Goal: Book appointment/travel/reservation

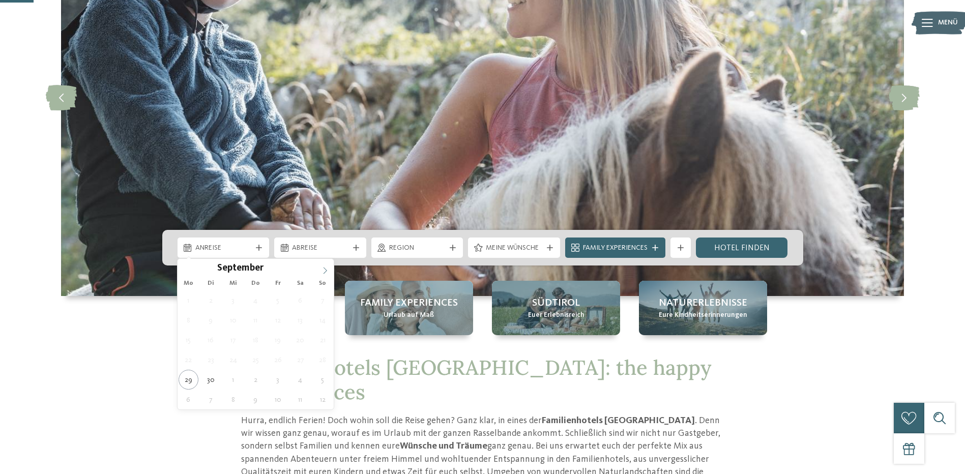
click at [323, 270] on icon at bounding box center [324, 270] width 7 height 7
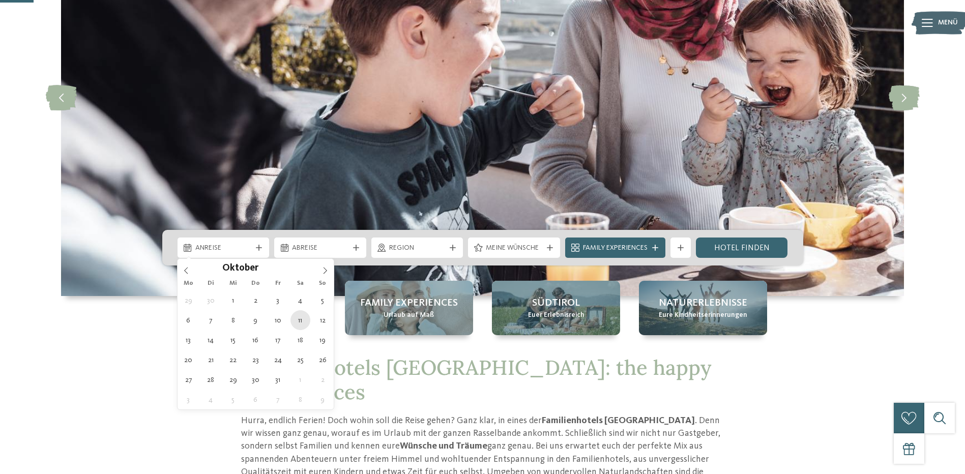
type div "11.10.2025"
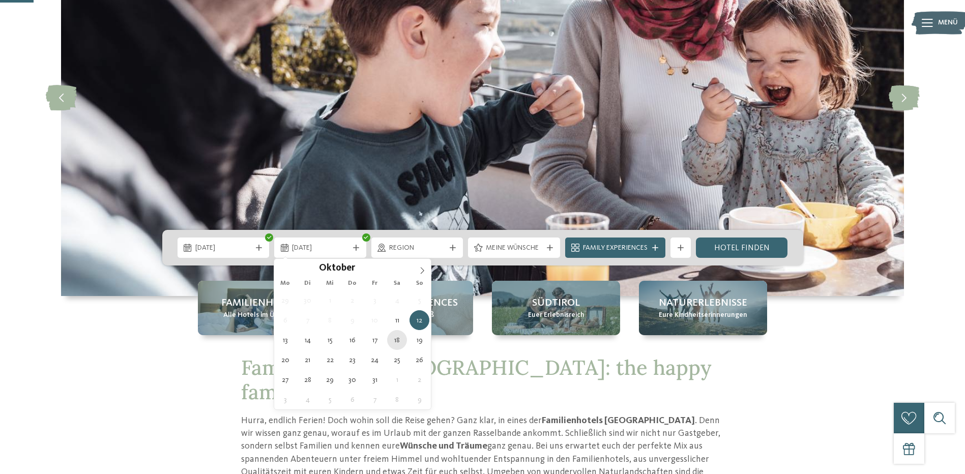
type div "18.10.2025"
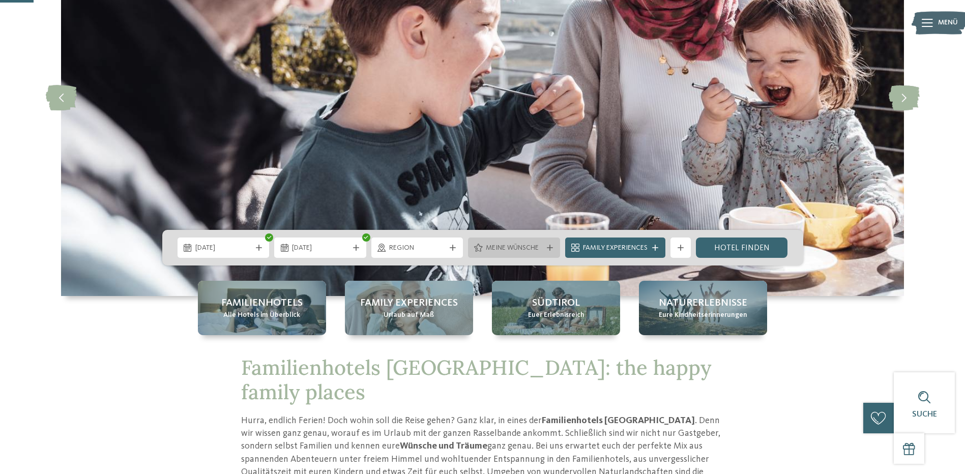
click at [547, 247] on icon at bounding box center [550, 248] width 6 height 6
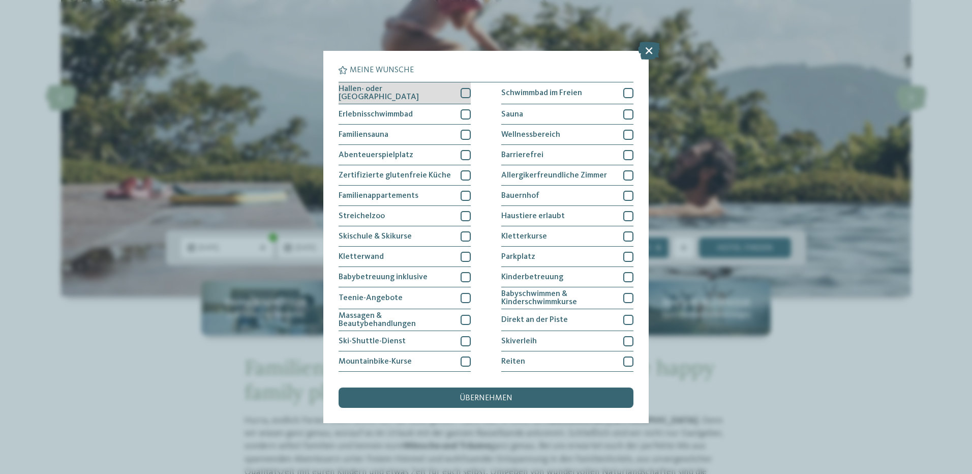
click at [463, 93] on div at bounding box center [466, 93] width 10 height 10
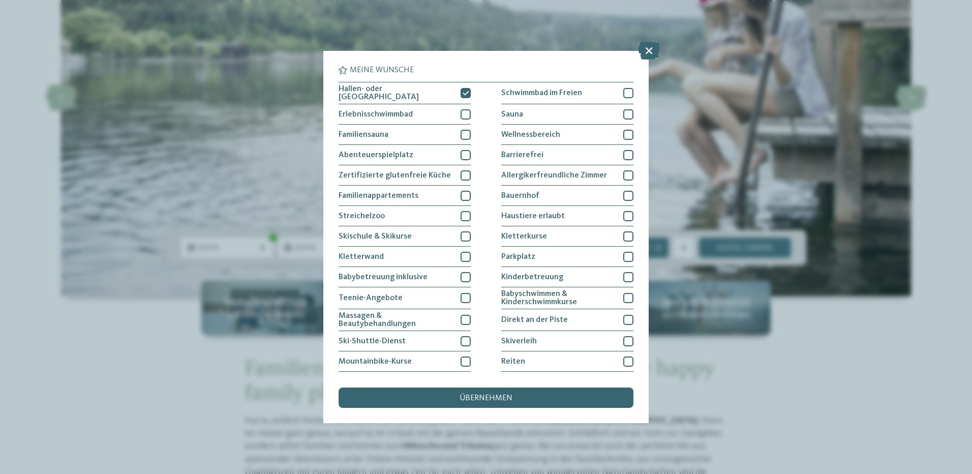
click at [491, 399] on span "übernehmen" at bounding box center [486, 398] width 53 height 8
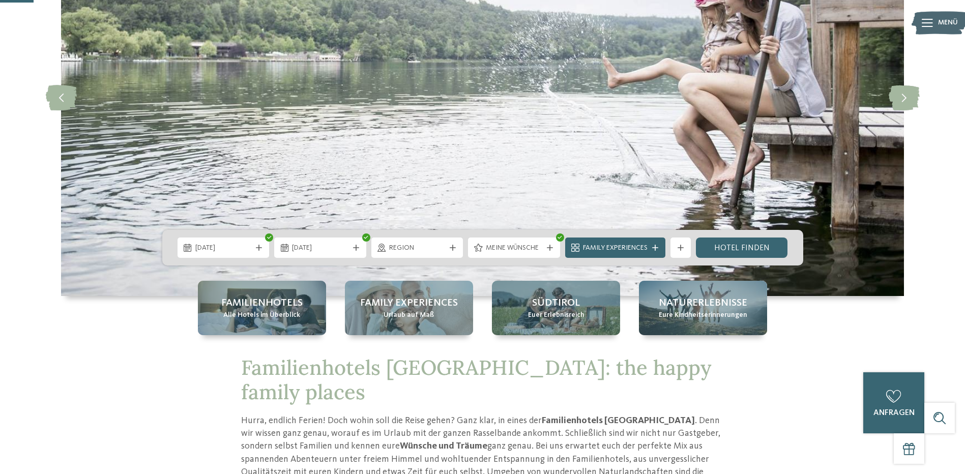
click at [676, 249] on div at bounding box center [680, 248] width 10 height 6
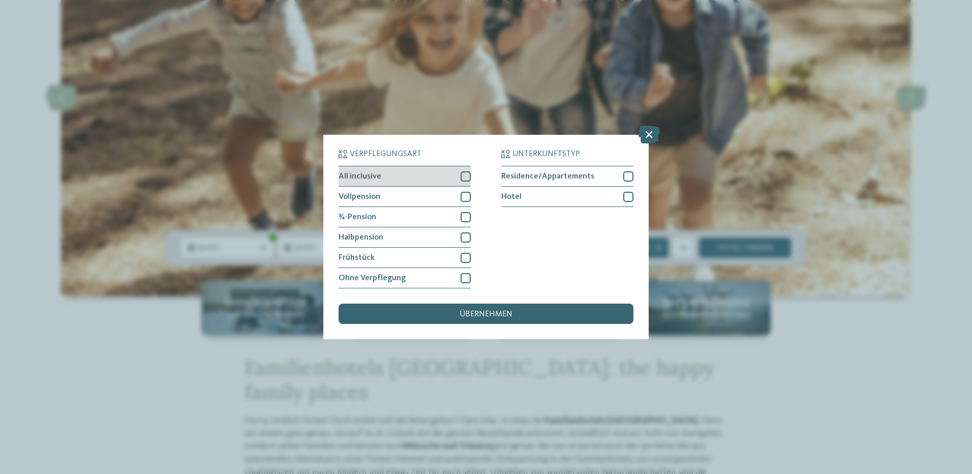
click at [460, 176] on div "All inclusive" at bounding box center [405, 176] width 132 height 20
click at [468, 196] on div at bounding box center [466, 197] width 10 height 10
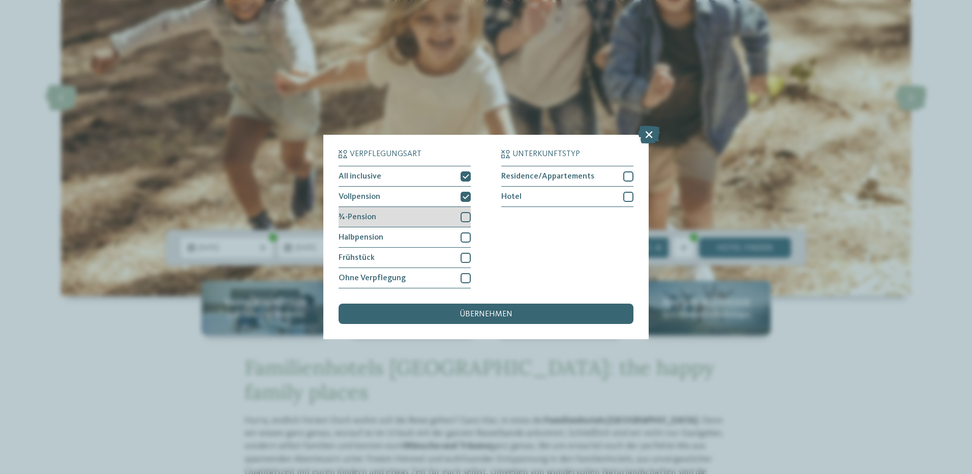
click at [466, 221] on div at bounding box center [466, 217] width 10 height 10
click at [469, 235] on div at bounding box center [466, 237] width 10 height 10
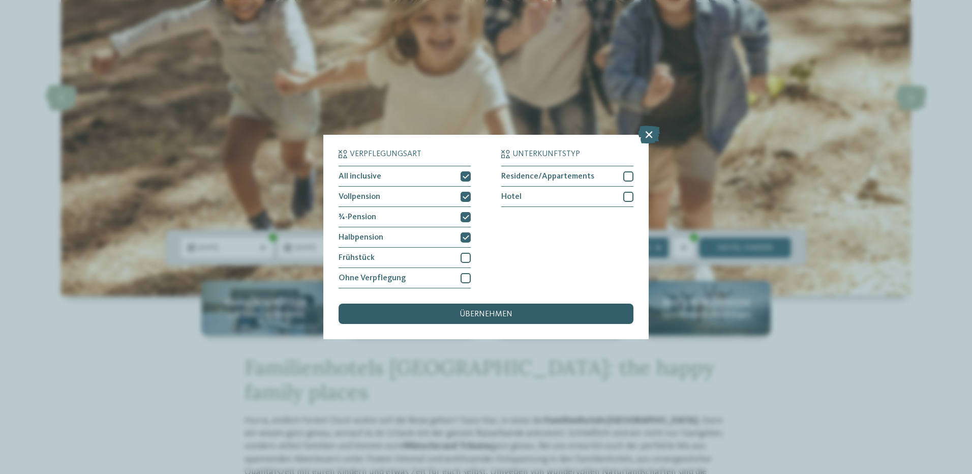
click at [508, 315] on span "übernehmen" at bounding box center [486, 314] width 53 height 8
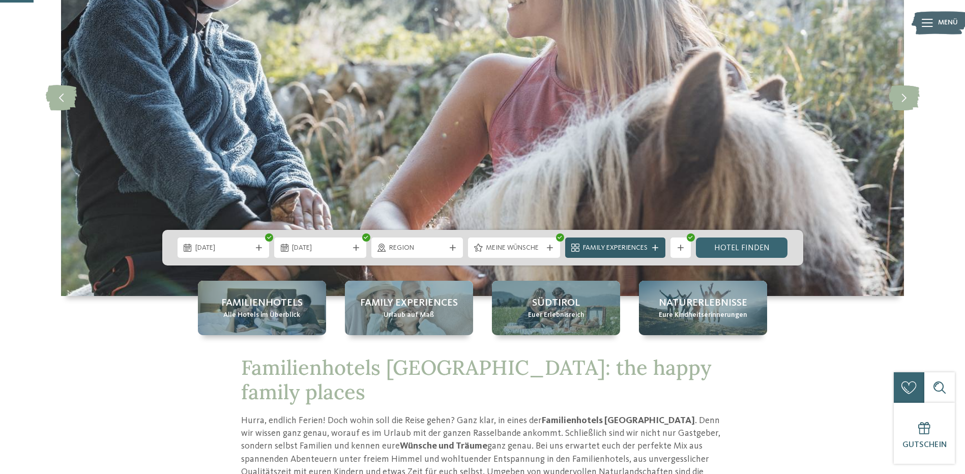
click at [649, 246] on div "Family Experiences" at bounding box center [615, 247] width 70 height 11
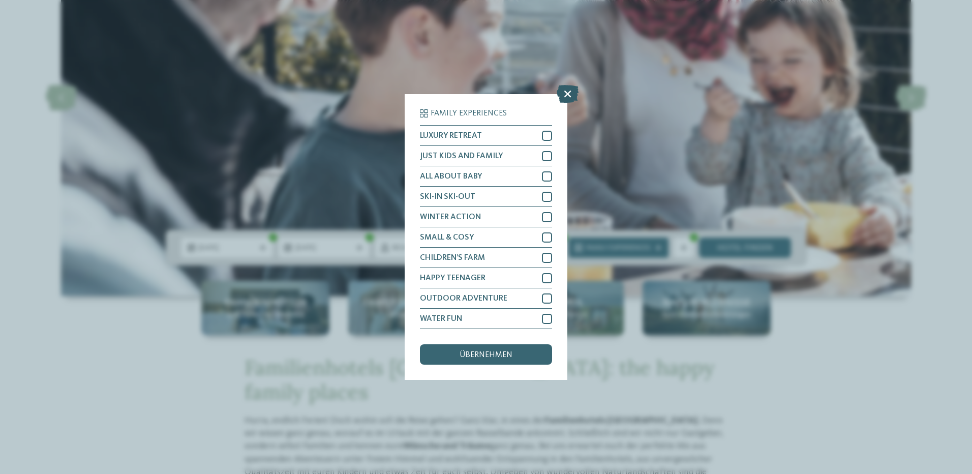
click at [566, 94] on icon at bounding box center [568, 94] width 22 height 18
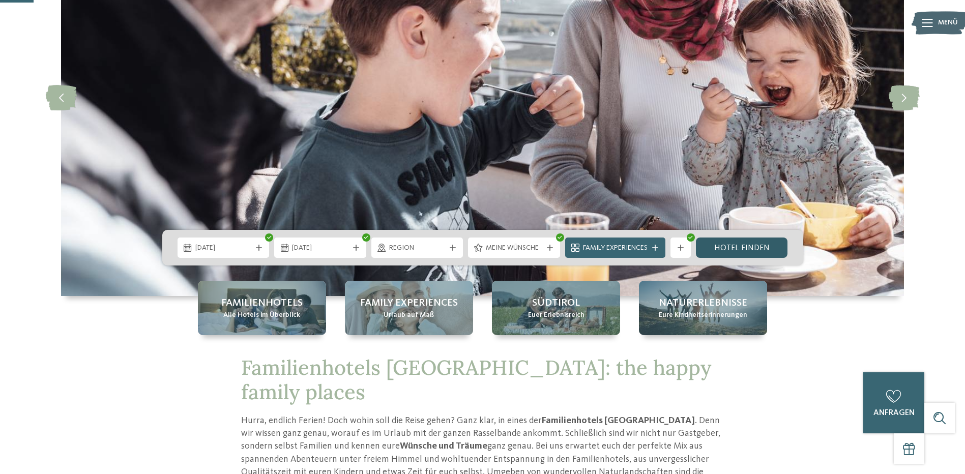
click at [756, 247] on link "Hotel finden" at bounding box center [742, 248] width 92 height 20
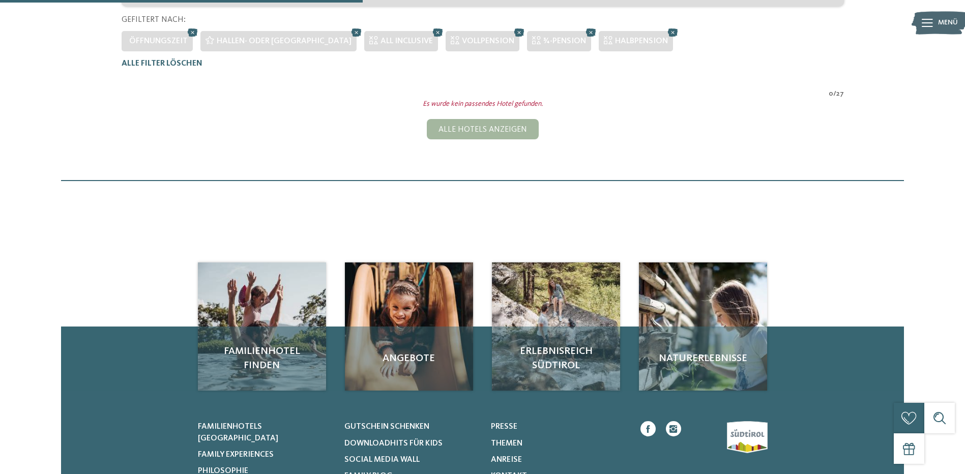
scroll to position [181, 0]
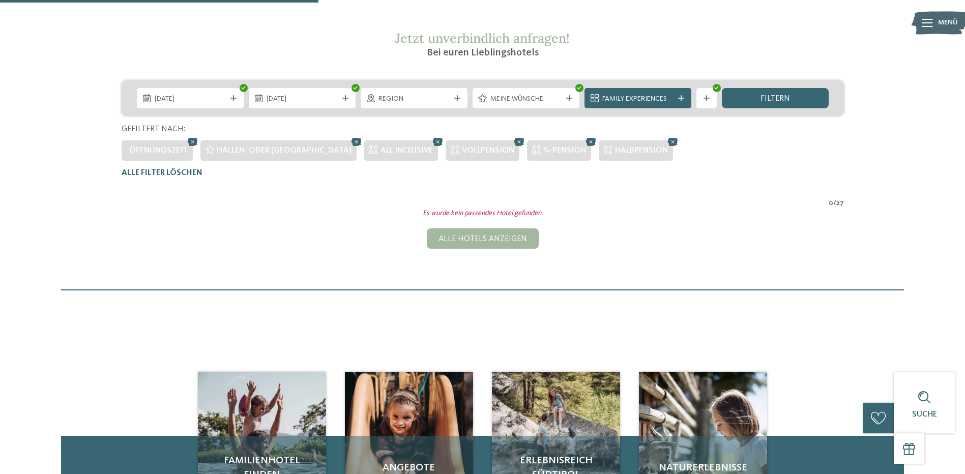
click at [430, 143] on icon at bounding box center [437, 141] width 15 height 13
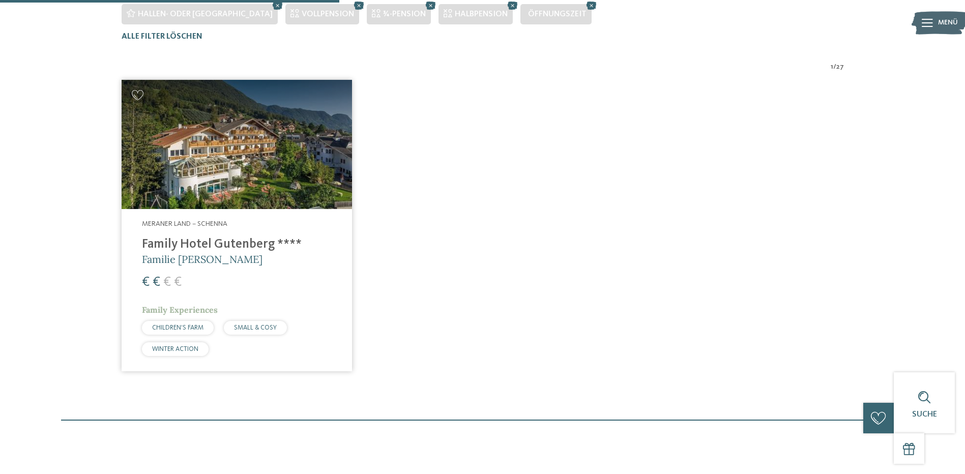
scroll to position [333, 0]
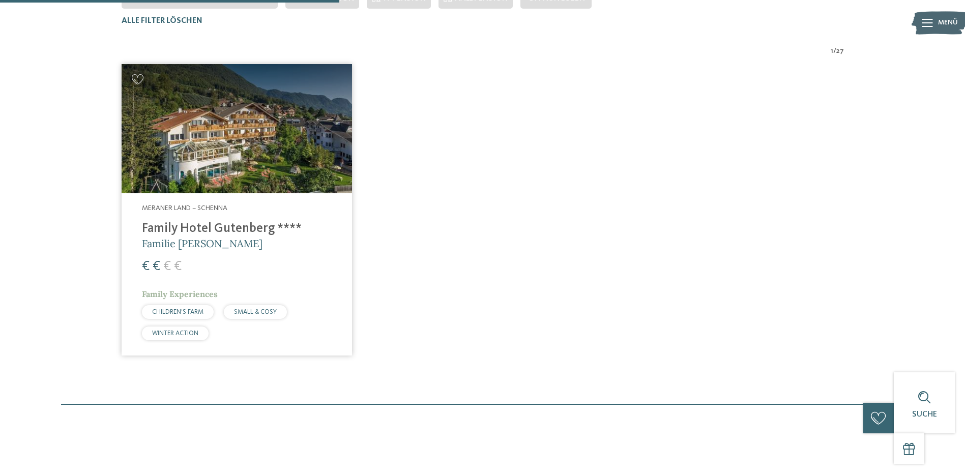
click at [495, 139] on div "Meraner Land – Schenna Family Hotel Gutenberg **** Familie Ainhauser € € € € SM…" at bounding box center [482, 209] width 737 height 307
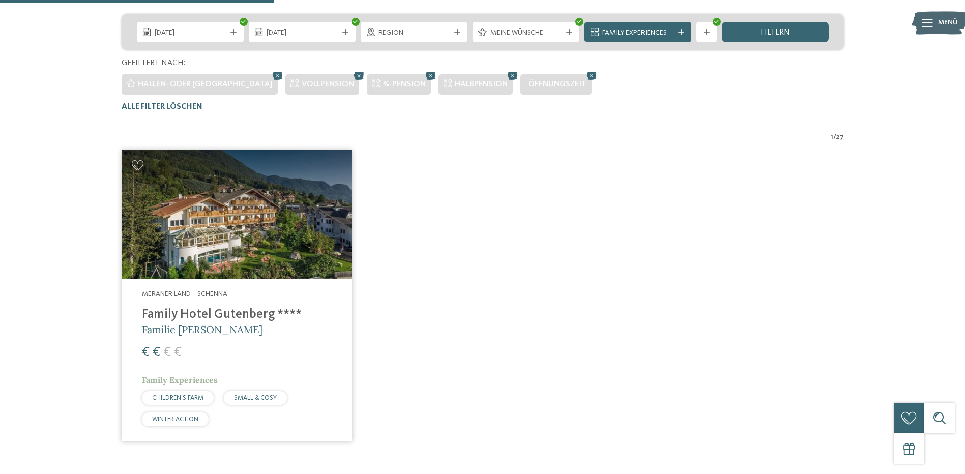
scroll to position [231, 0]
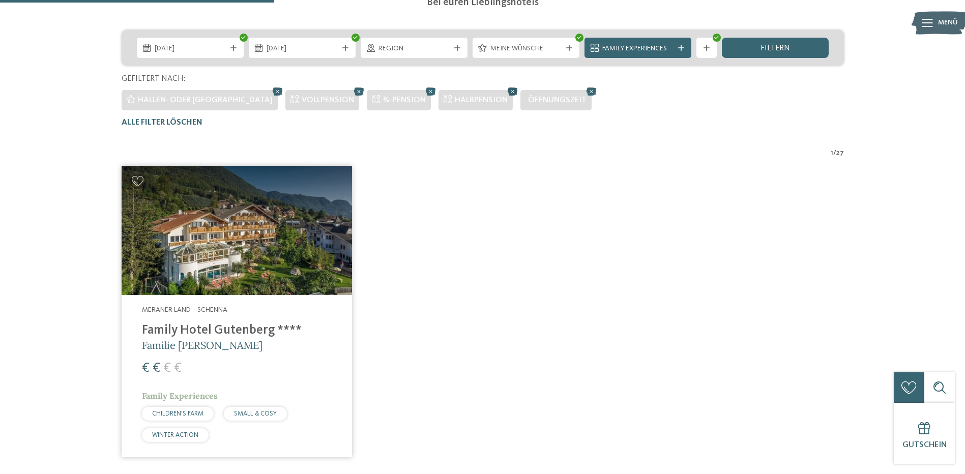
click at [505, 90] on icon at bounding box center [512, 91] width 15 height 13
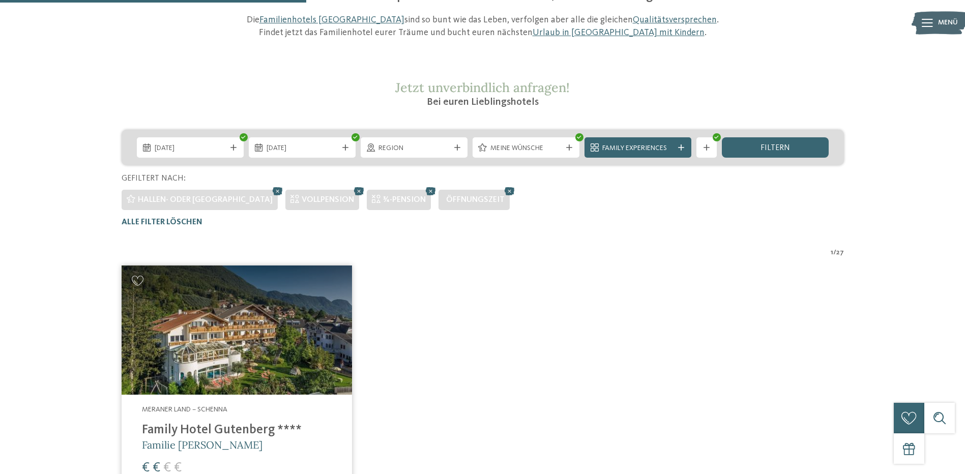
scroll to position [130, 0]
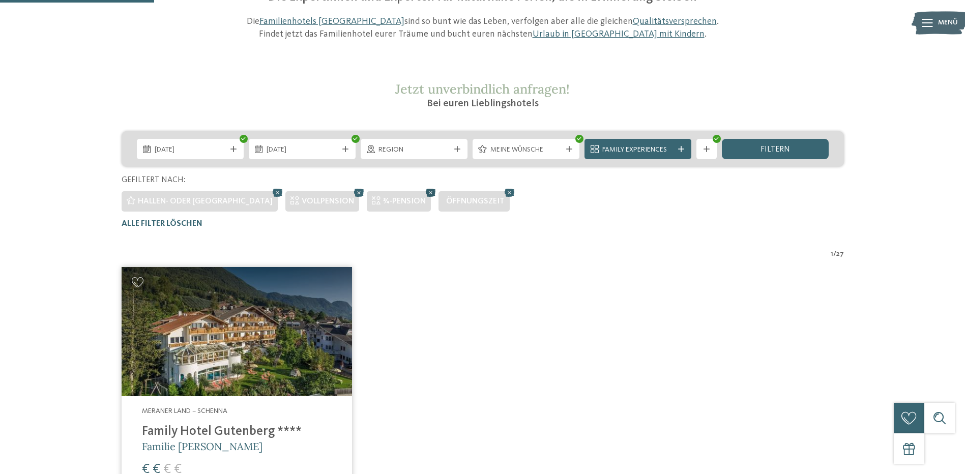
click at [423, 191] on icon at bounding box center [430, 192] width 15 height 13
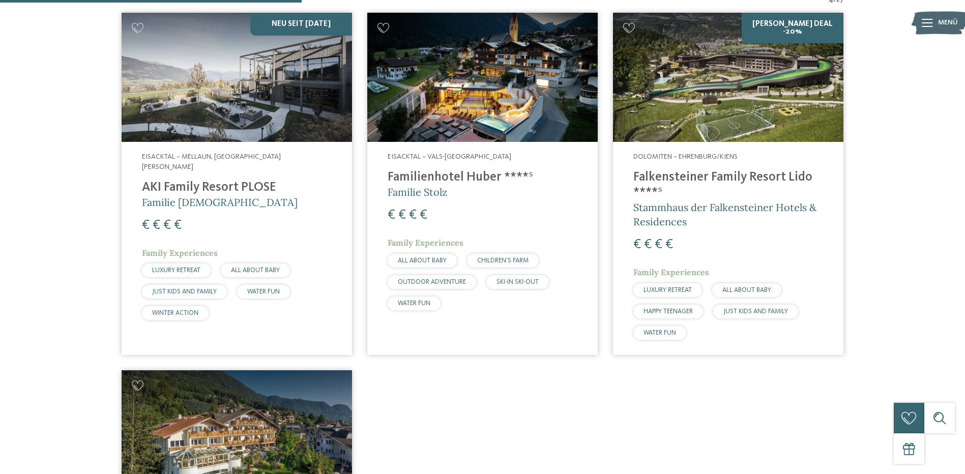
scroll to position [334, 0]
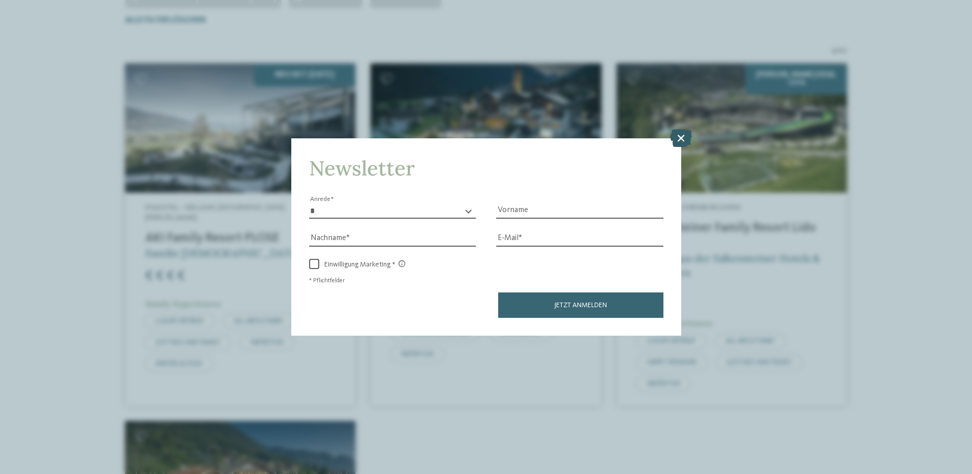
click at [684, 141] on icon at bounding box center [681, 138] width 22 height 18
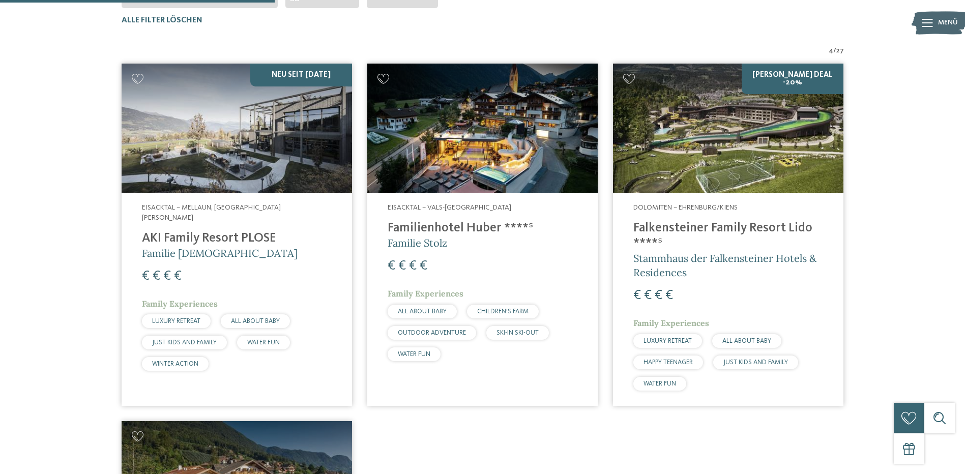
click at [696, 106] on img at bounding box center [728, 129] width 230 height 130
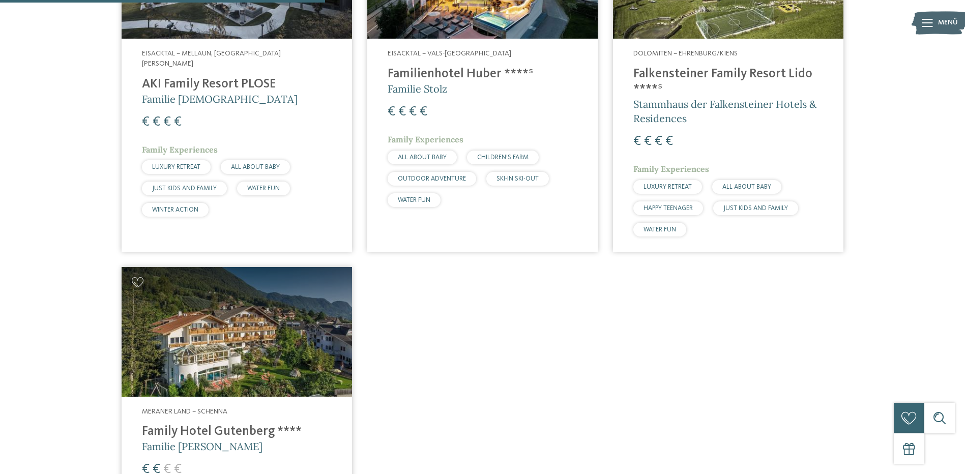
scroll to position [385, 0]
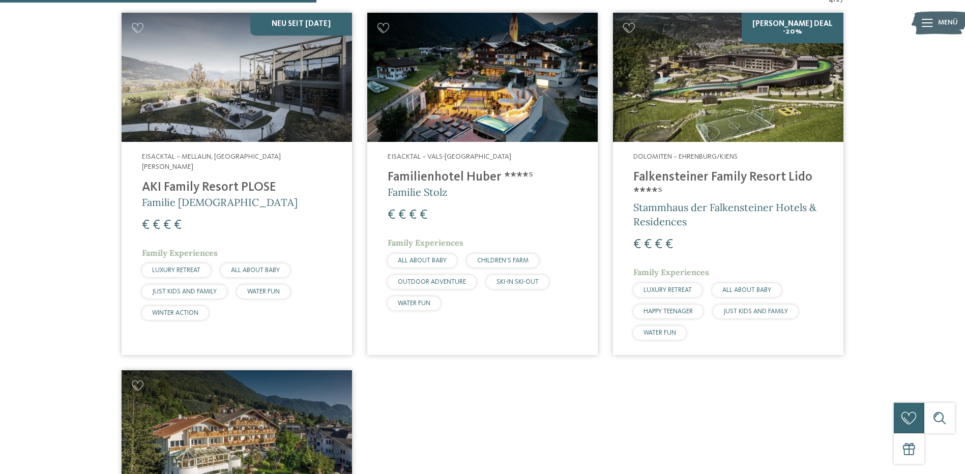
click at [470, 75] on img at bounding box center [482, 78] width 230 height 130
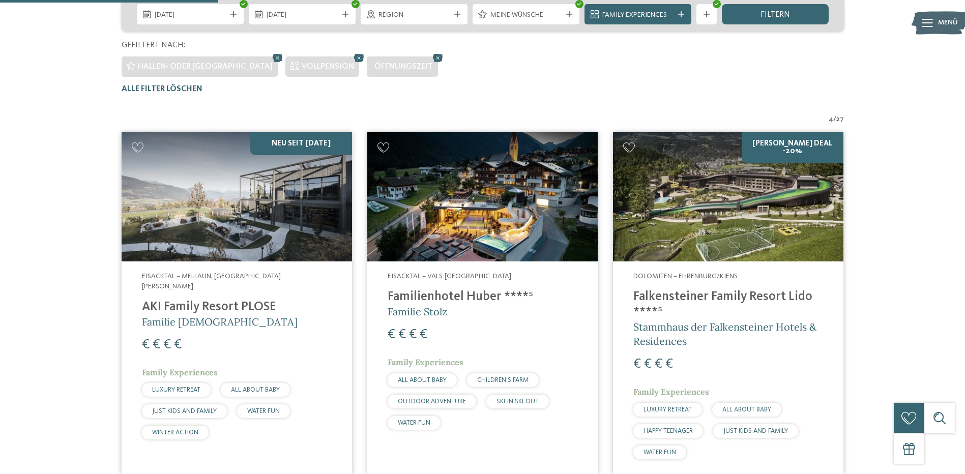
scroll to position [283, 0]
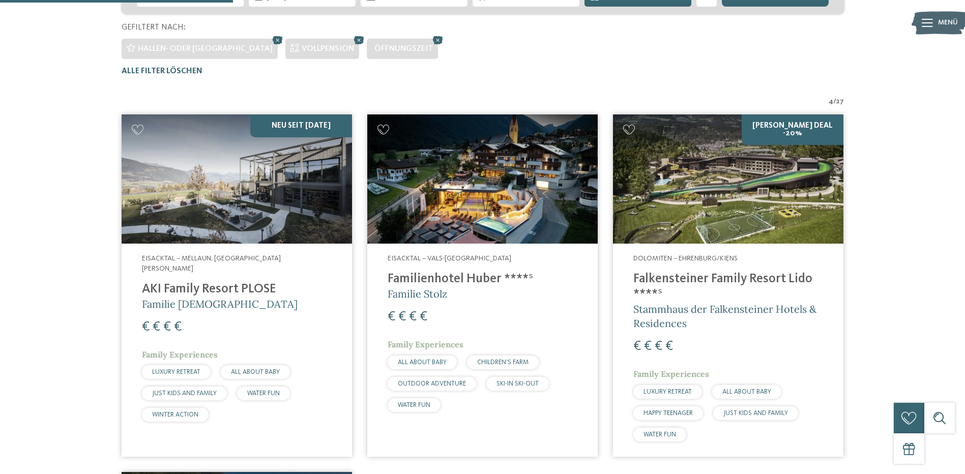
click at [478, 192] on img at bounding box center [482, 179] width 230 height 130
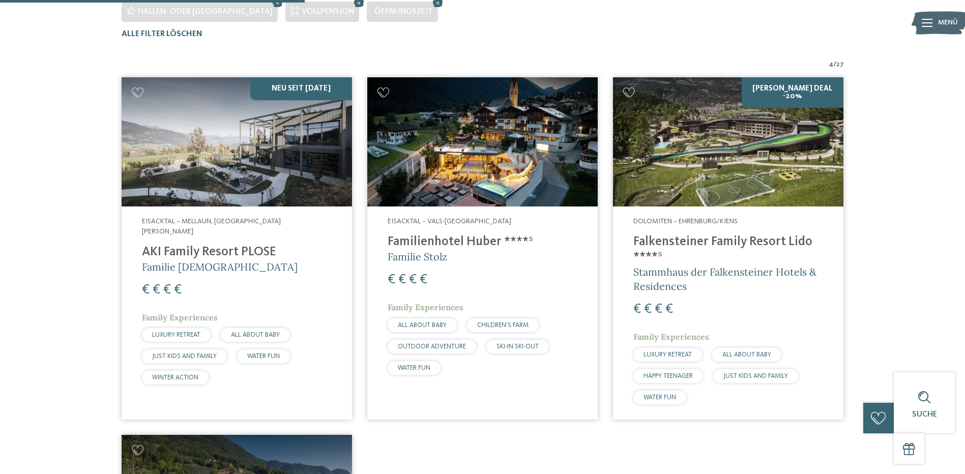
scroll to position [385, 0]
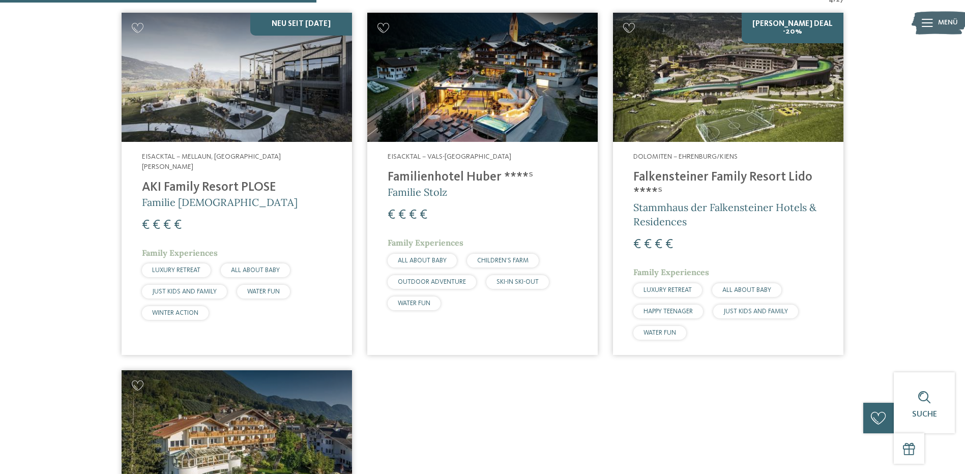
click at [218, 57] on img at bounding box center [237, 78] width 230 height 130
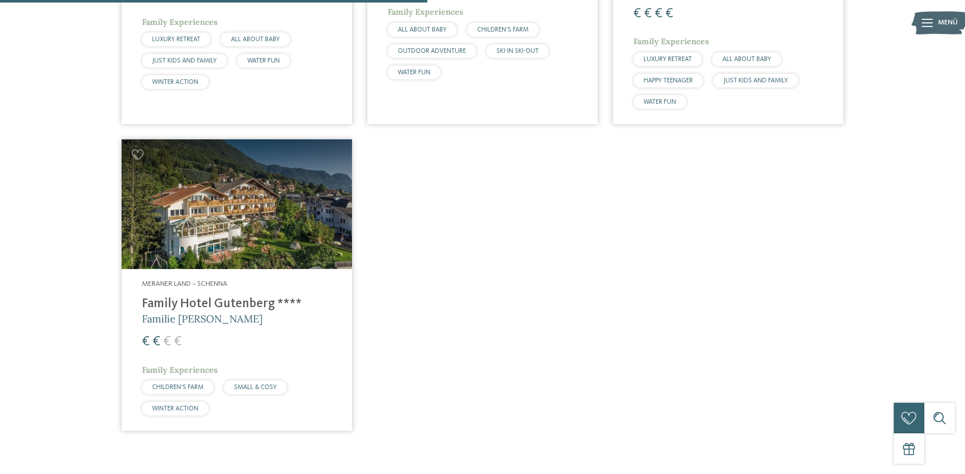
scroll to position [639, 0]
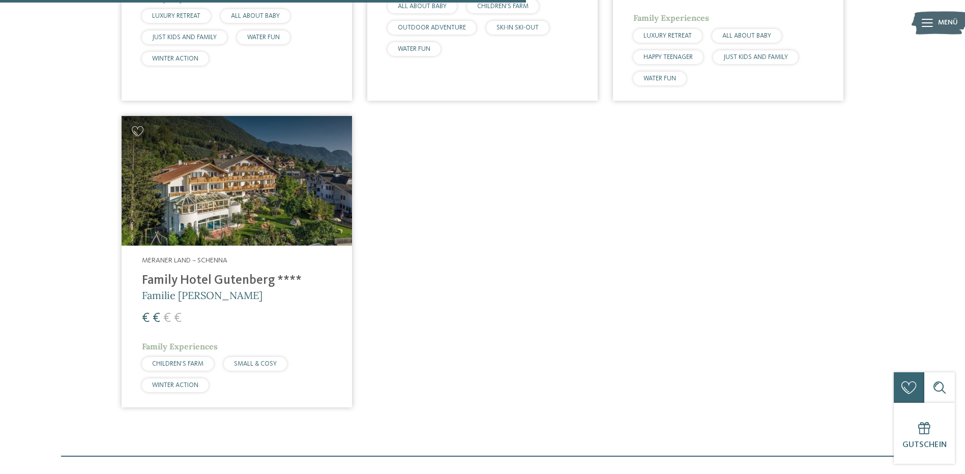
click at [237, 278] on h4 "Family Hotel Gutenberg ****" at bounding box center [237, 280] width 190 height 15
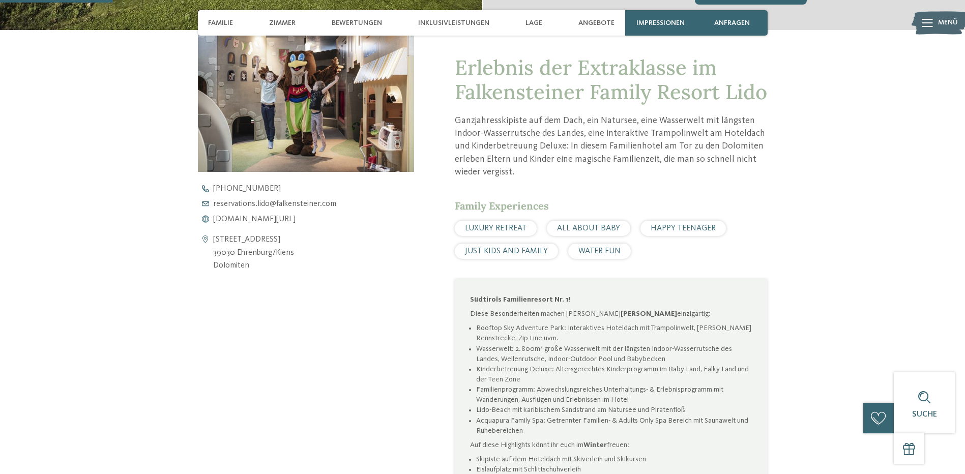
scroll to position [407, 0]
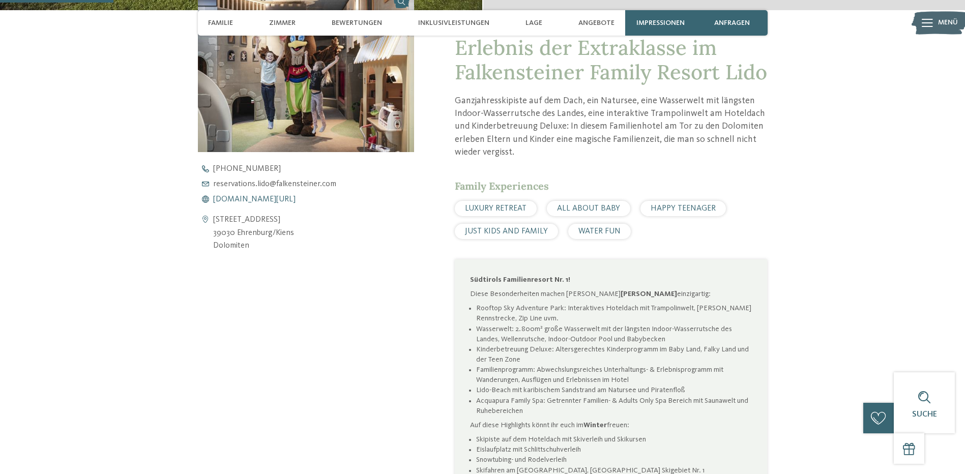
click at [248, 201] on span "www.falkensteiner.com/lido" at bounding box center [254, 199] width 82 height 8
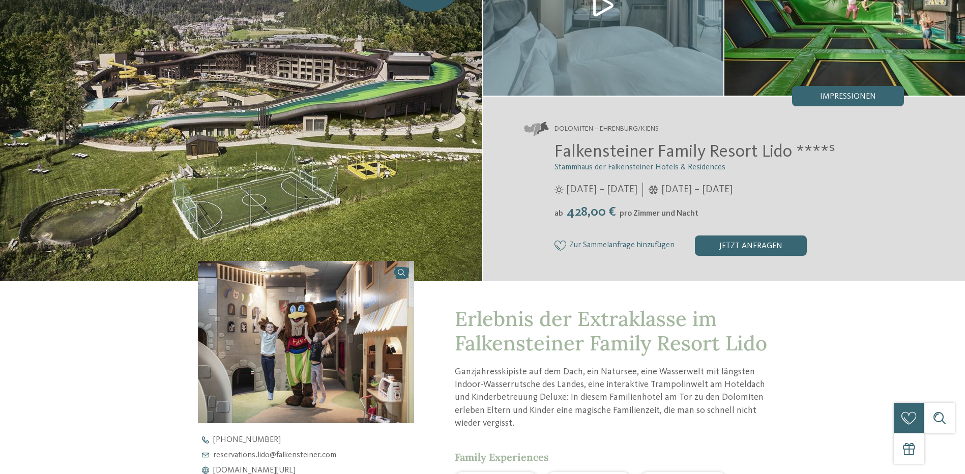
scroll to position [0, 0]
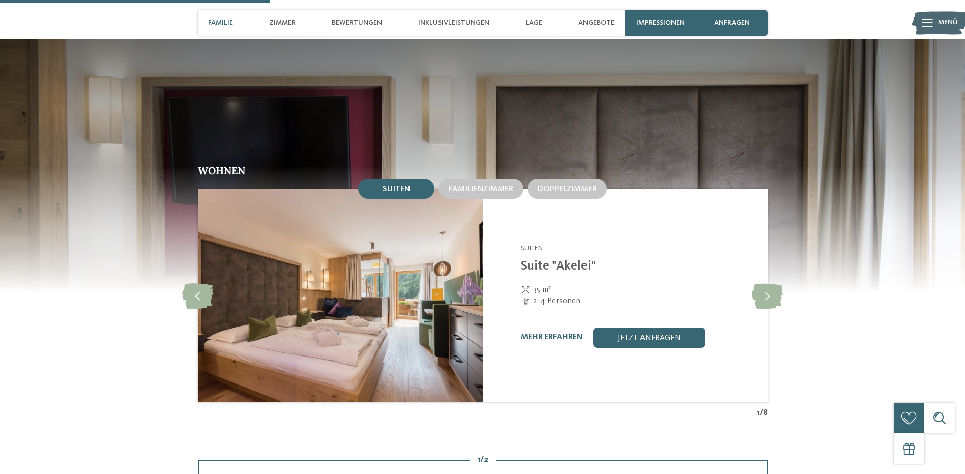
scroll to position [1170, 0]
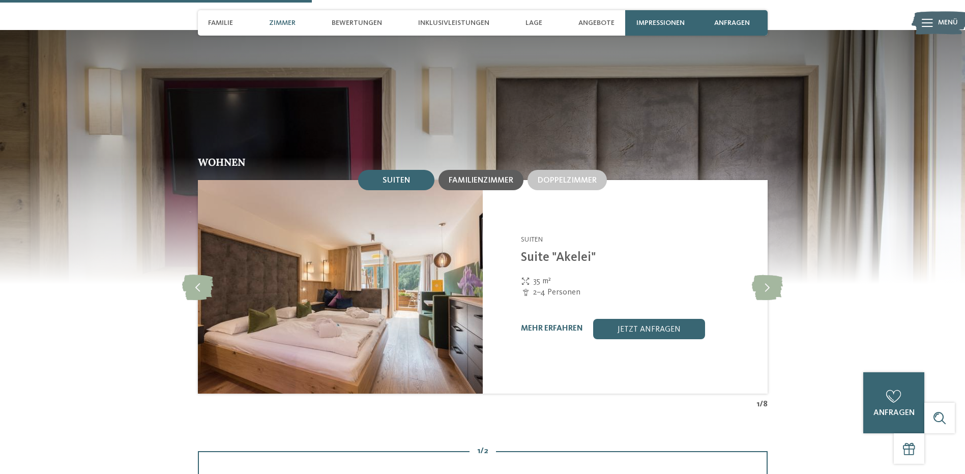
click at [495, 176] on span "Familienzimmer" at bounding box center [481, 180] width 65 height 8
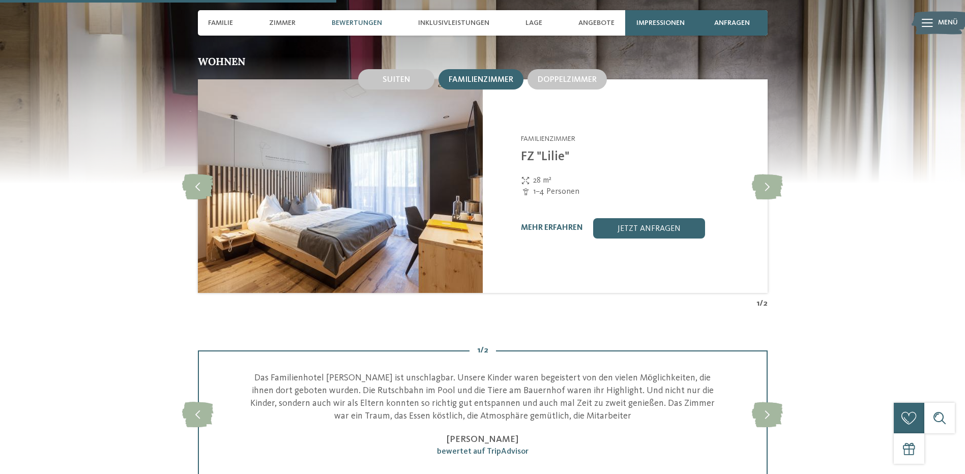
scroll to position [1272, 0]
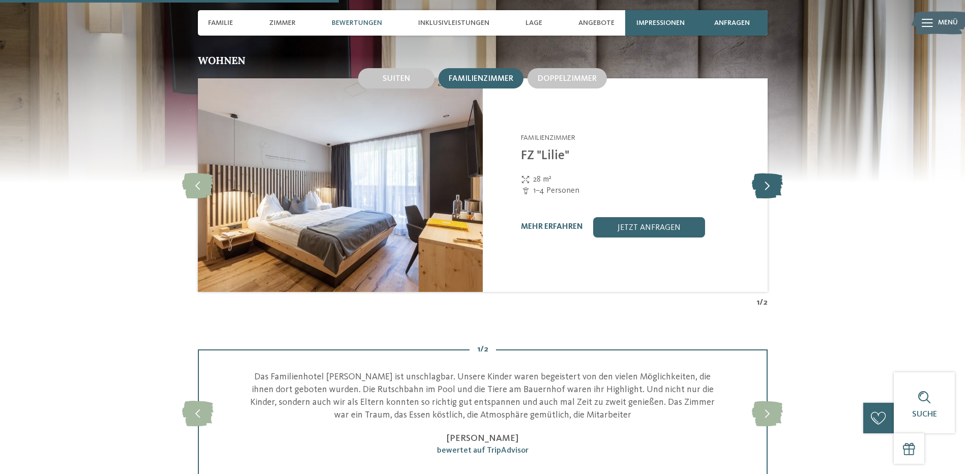
click at [764, 172] on icon at bounding box center [767, 184] width 31 height 25
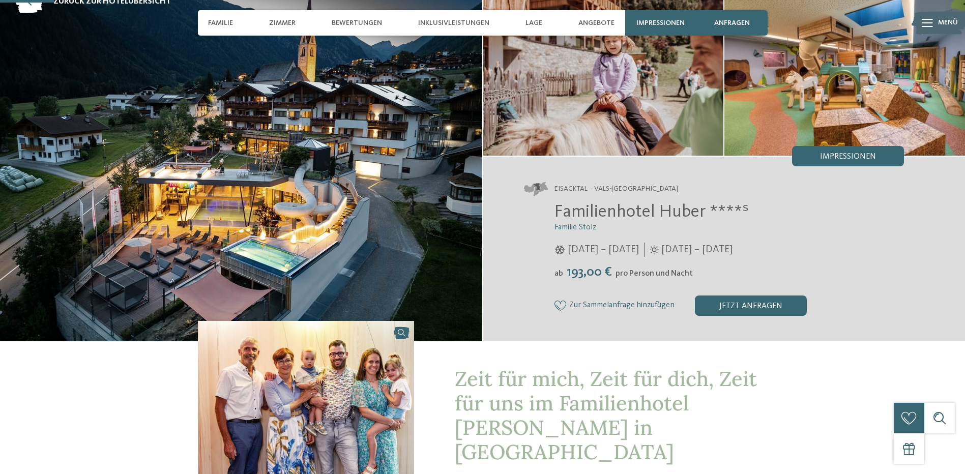
scroll to position [203, 0]
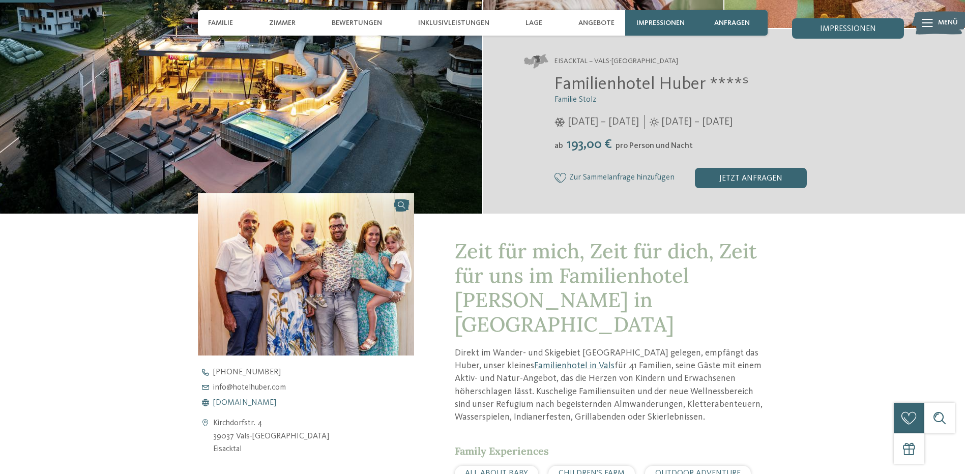
click at [262, 400] on span "www.hotelhuber.com" at bounding box center [244, 403] width 63 height 8
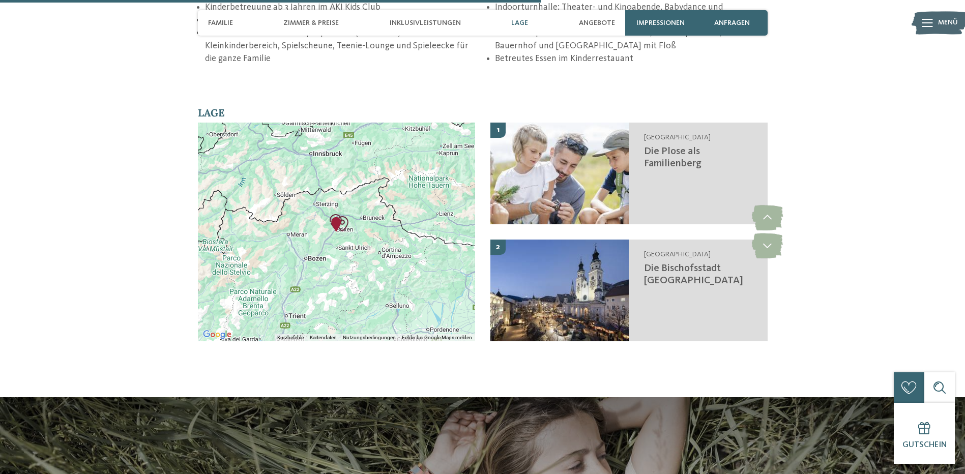
scroll to position [1984, 0]
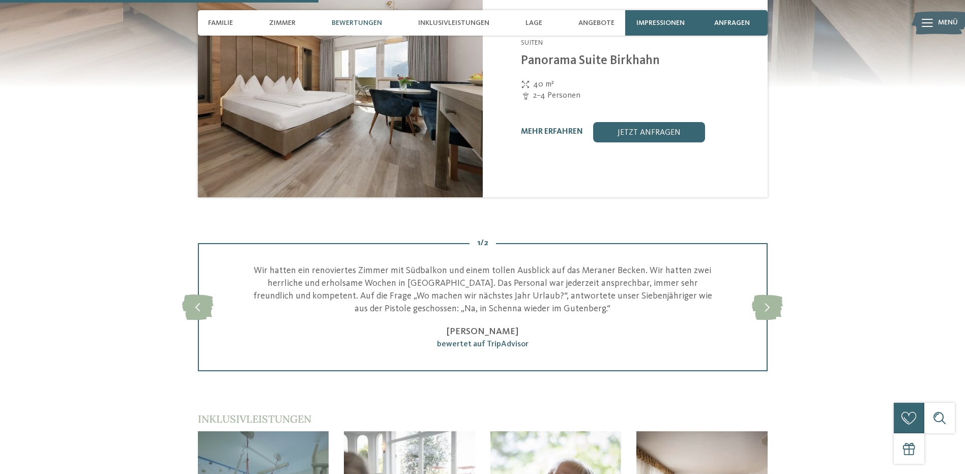
scroll to position [1119, 0]
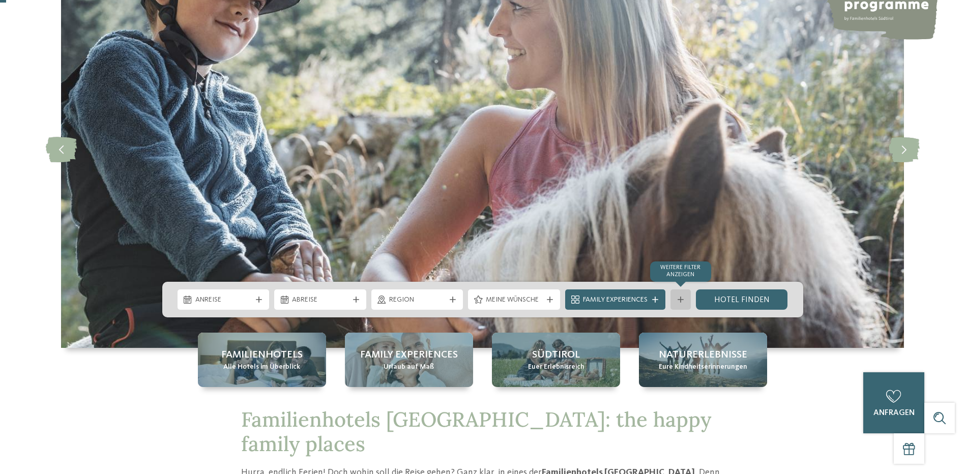
scroll to position [102, 0]
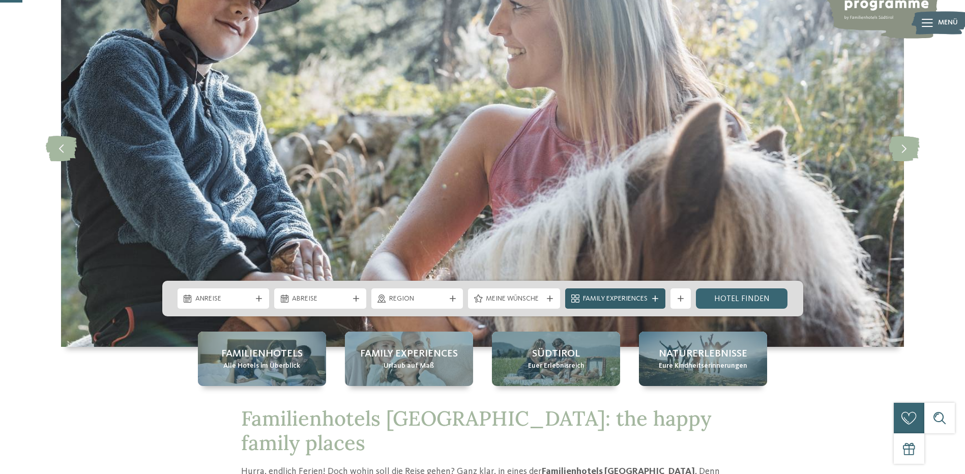
click at [658, 298] on icon at bounding box center [655, 299] width 6 height 6
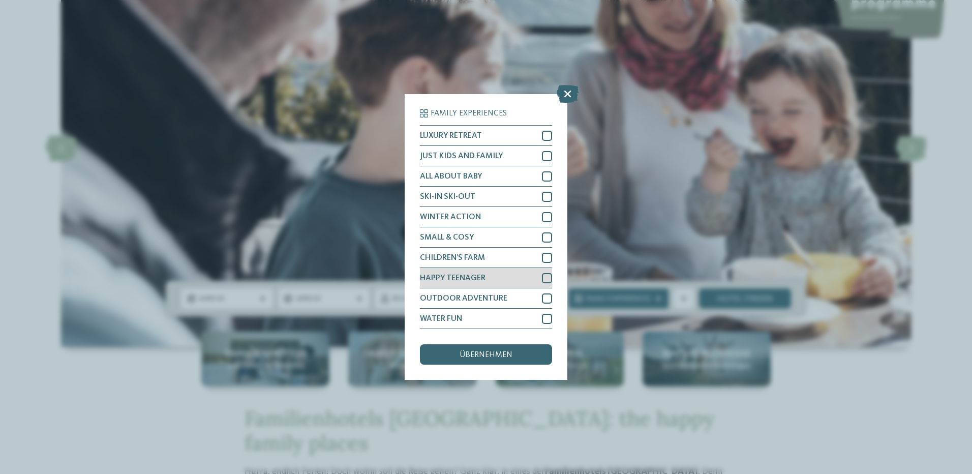
click at [547, 278] on div at bounding box center [547, 278] width 10 height 10
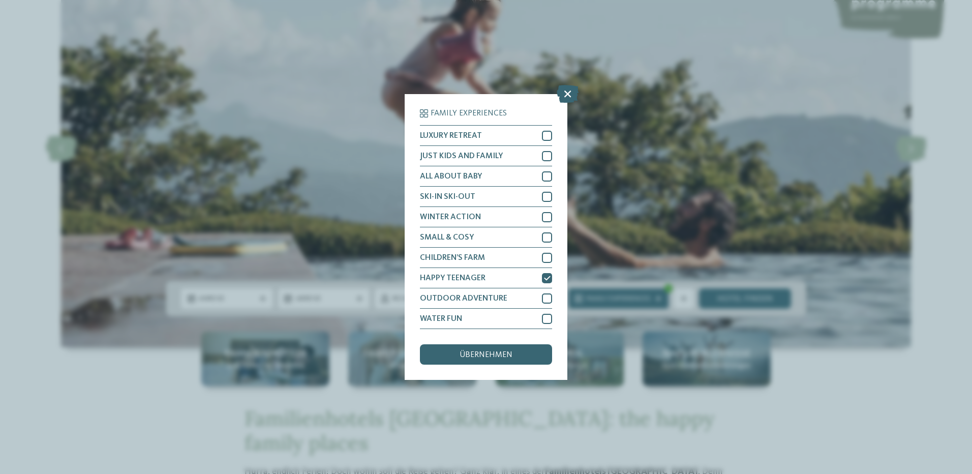
click at [489, 356] on span "übernehmen" at bounding box center [486, 355] width 53 height 8
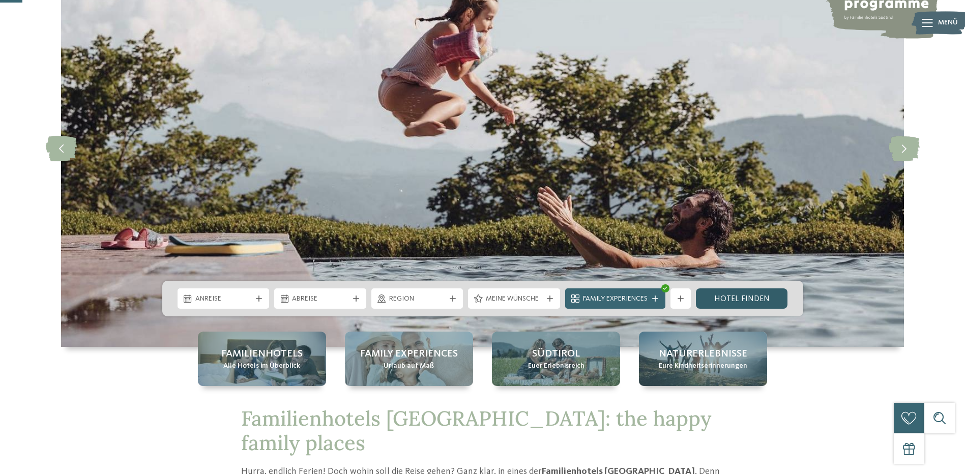
click at [721, 296] on link "Hotel finden" at bounding box center [742, 298] width 92 height 20
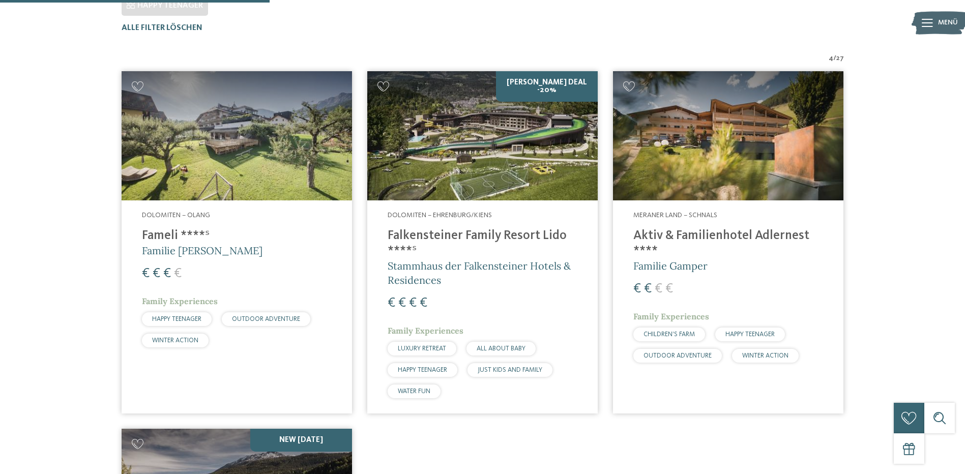
scroll to position [334, 0]
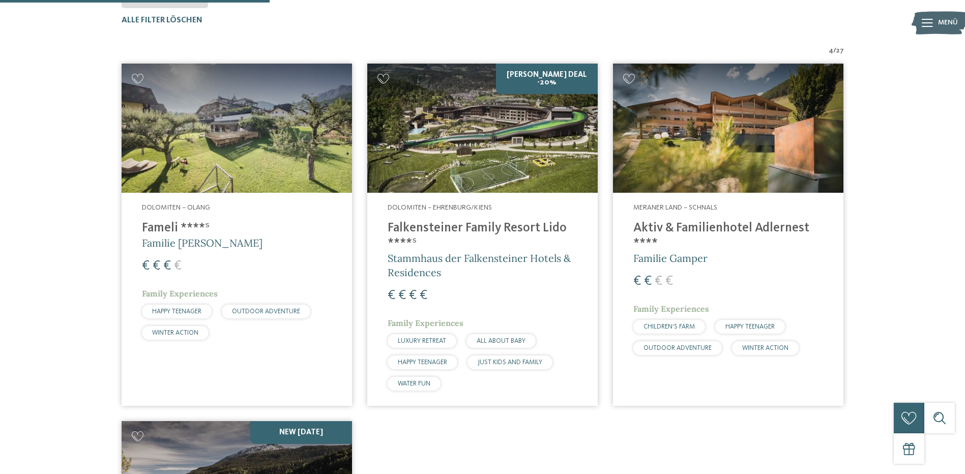
click at [723, 148] on img at bounding box center [728, 129] width 230 height 130
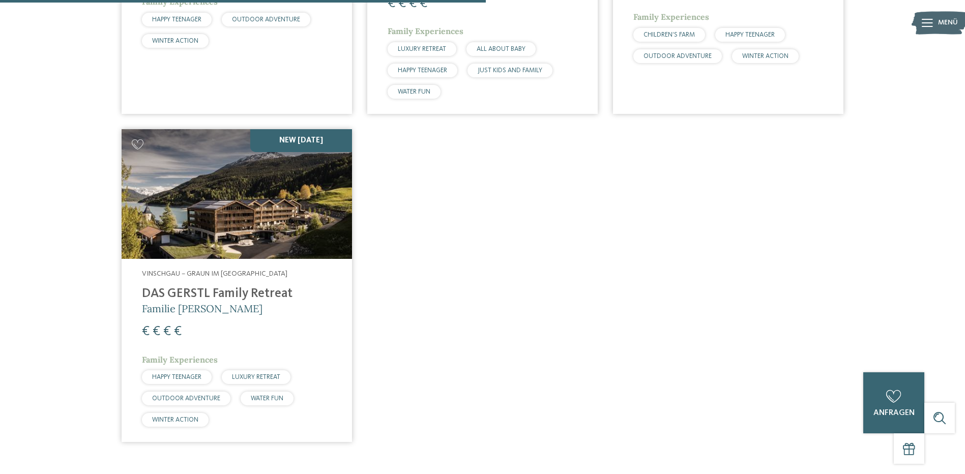
scroll to position [639, 0]
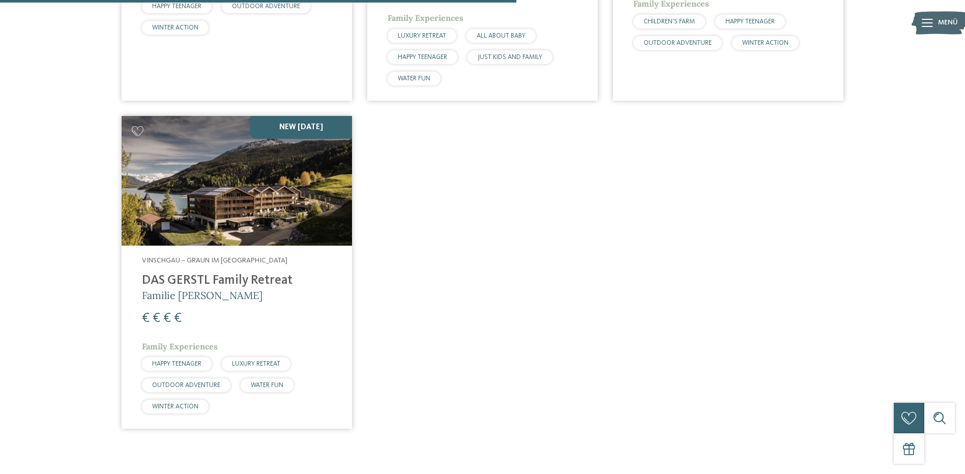
click at [216, 281] on h4 "DAS GERSTL Family Retreat" at bounding box center [237, 280] width 190 height 15
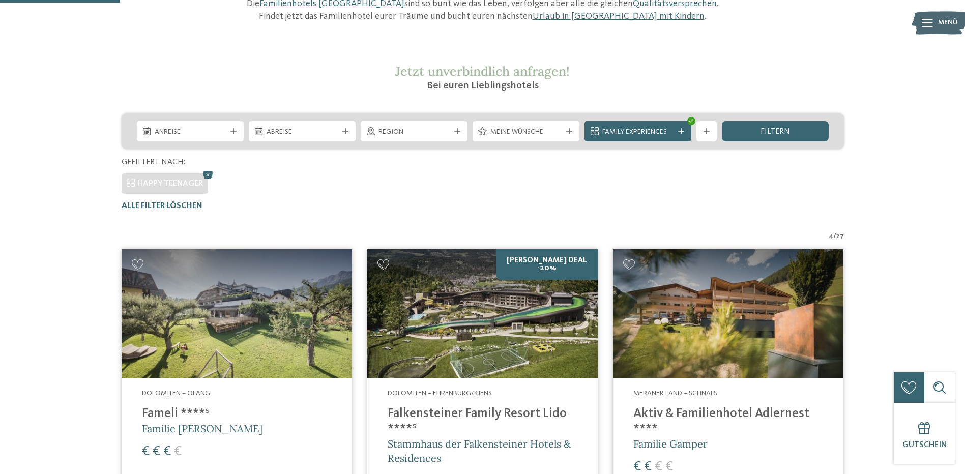
scroll to position [130, 0]
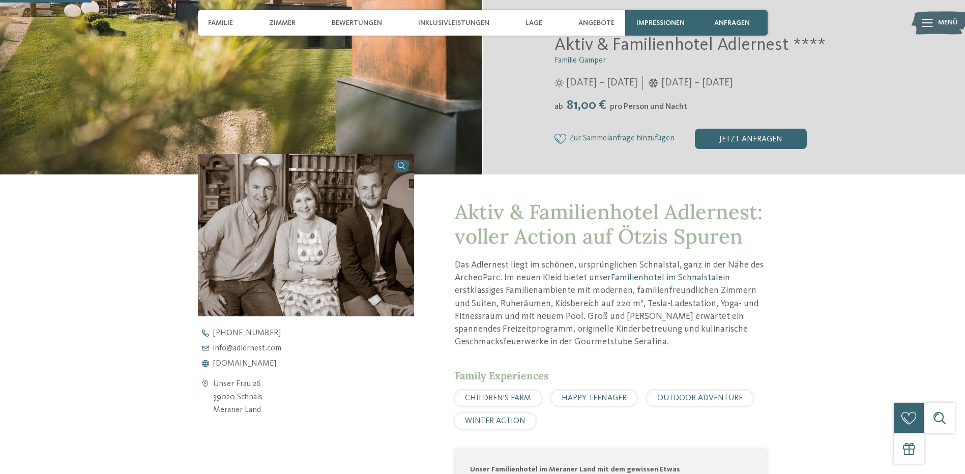
scroll to position [356, 0]
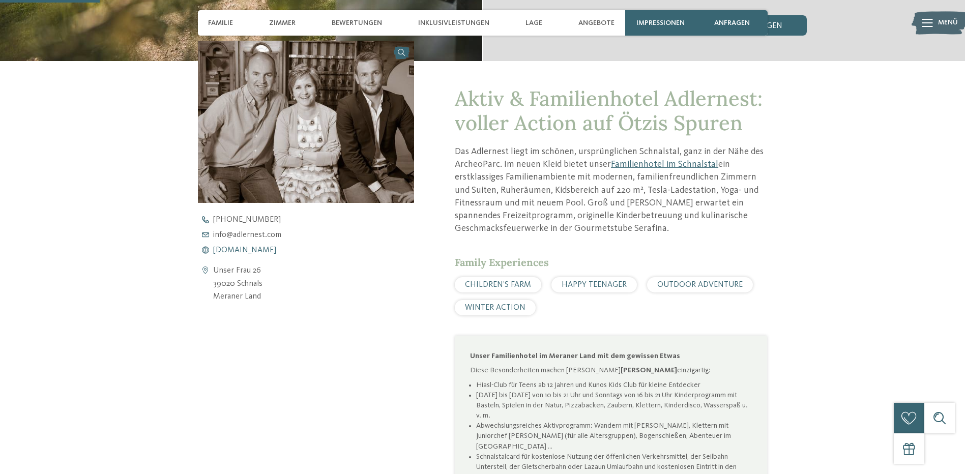
click at [257, 249] on span "www.adlernest.com" at bounding box center [244, 250] width 63 height 8
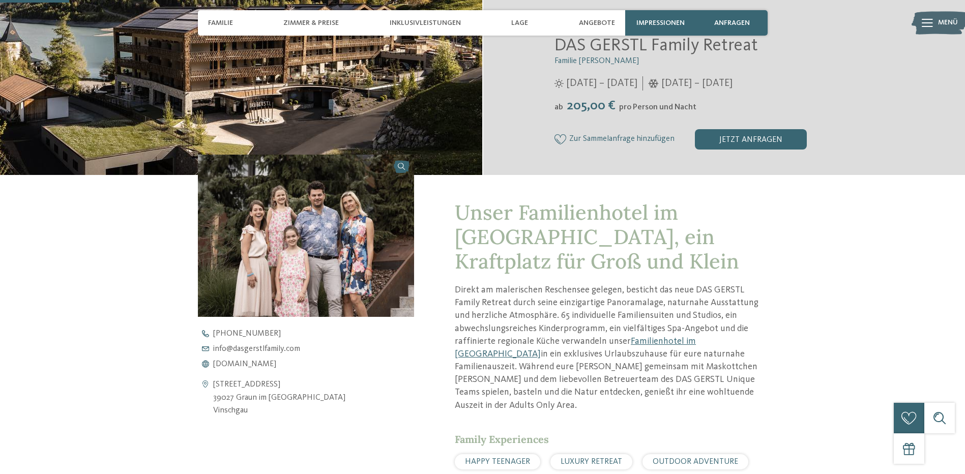
scroll to position [254, 0]
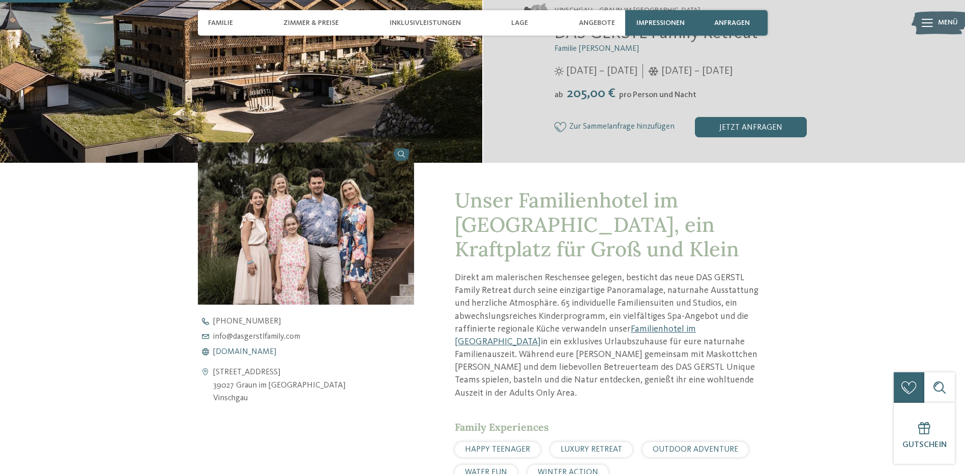
click at [261, 348] on span "[DOMAIN_NAME]" at bounding box center [244, 352] width 63 height 8
